Goal: Submit feedback/report problem: Submit feedback/report problem

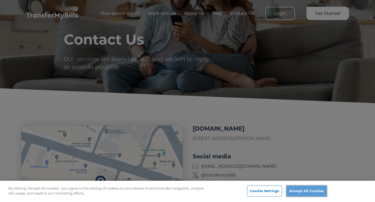
click at [303, 192] on button "Accept All Cookies" at bounding box center [306, 191] width 40 height 11
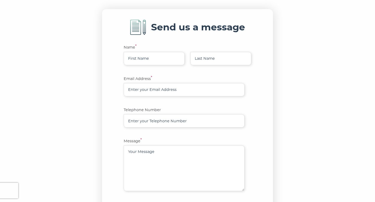
scroll to position [278, 0]
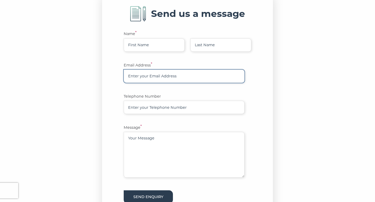
click at [172, 77] on input "email" at bounding box center [184, 76] width 121 height 13
type input "[EMAIL_ADDRESS][DOMAIN_NAME]"
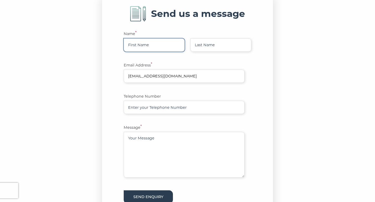
type input "[PERSON_NAME]"
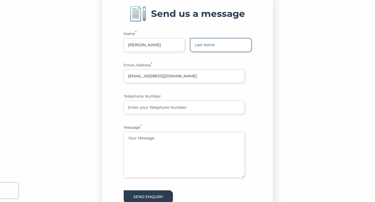
type input "[PERSON_NAME]"
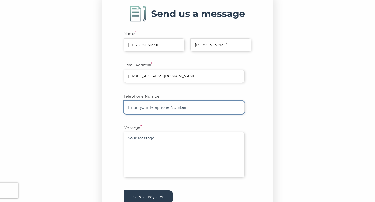
type input "8432184666"
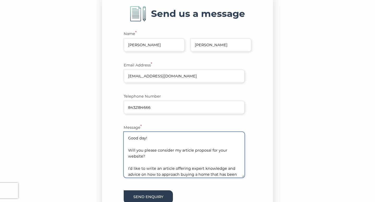
scroll to position [73, 0]
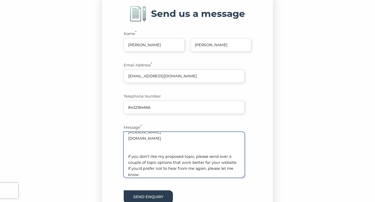
type textarea "Good day! Will you please consider my article proposal for your website? I’d li…"
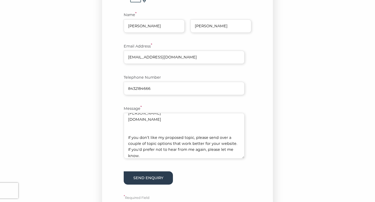
scroll to position [335, 0]
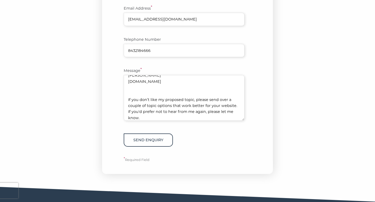
click at [149, 143] on button "Send enquiry" at bounding box center [148, 140] width 49 height 13
